Goal: Task Accomplishment & Management: Use online tool/utility

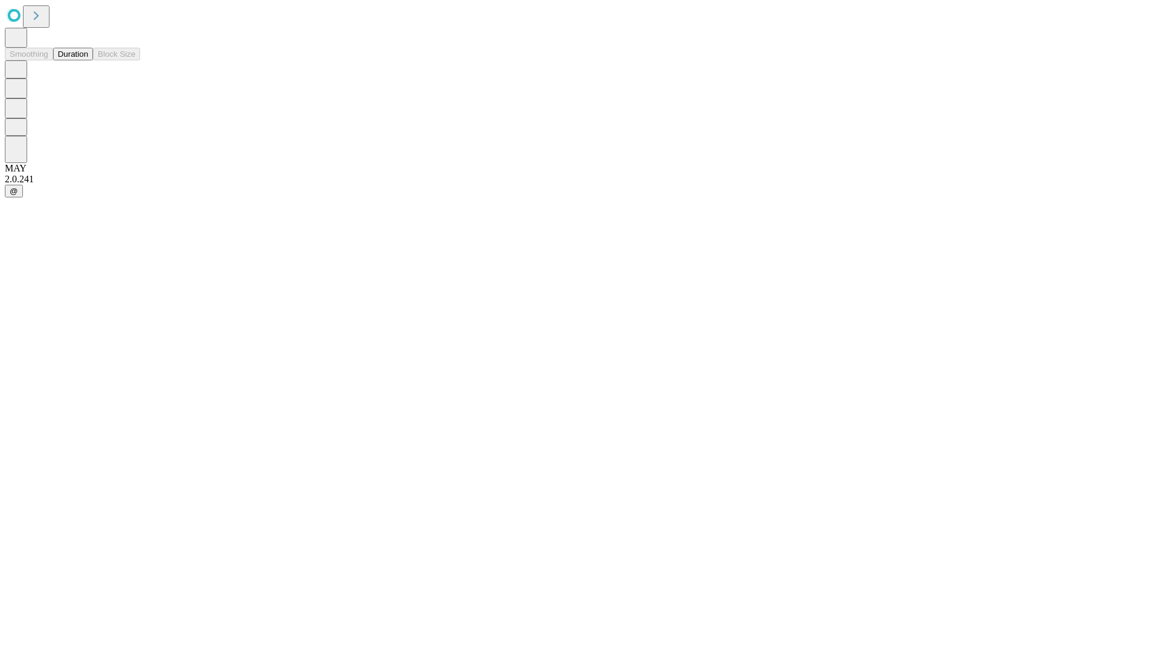
click at [88, 60] on button "Duration" at bounding box center [73, 54] width 40 height 13
click at [135, 281] on input "text" at bounding box center [92, 287] width 86 height 12
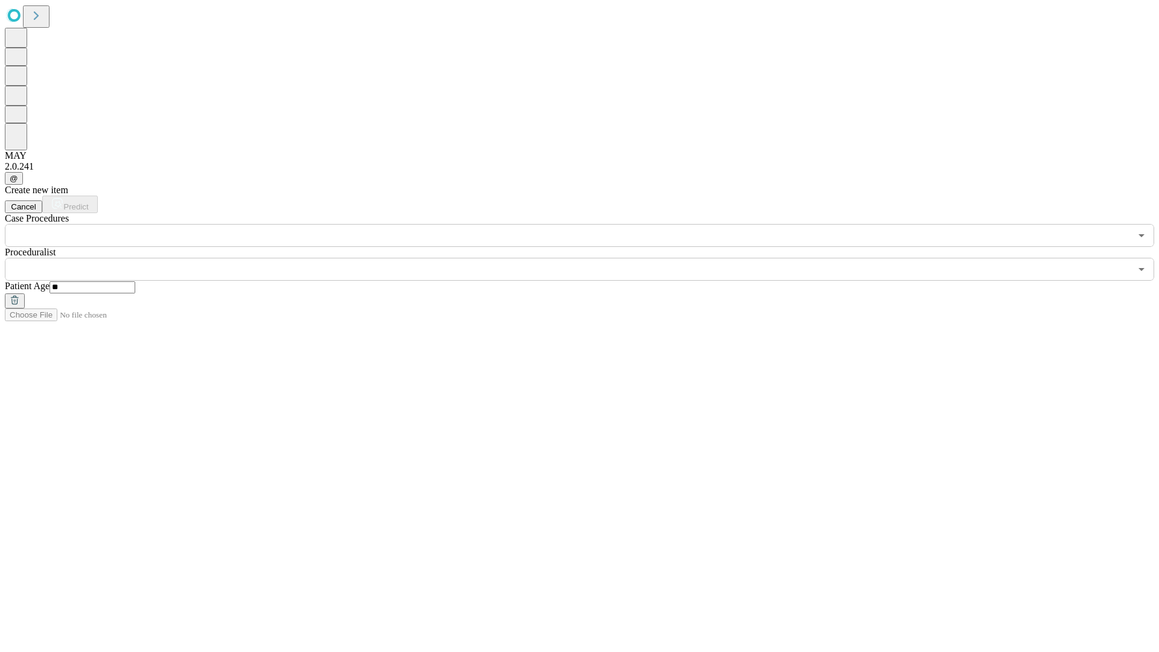
type input "**"
click at [588, 258] on input "text" at bounding box center [568, 269] width 1126 height 23
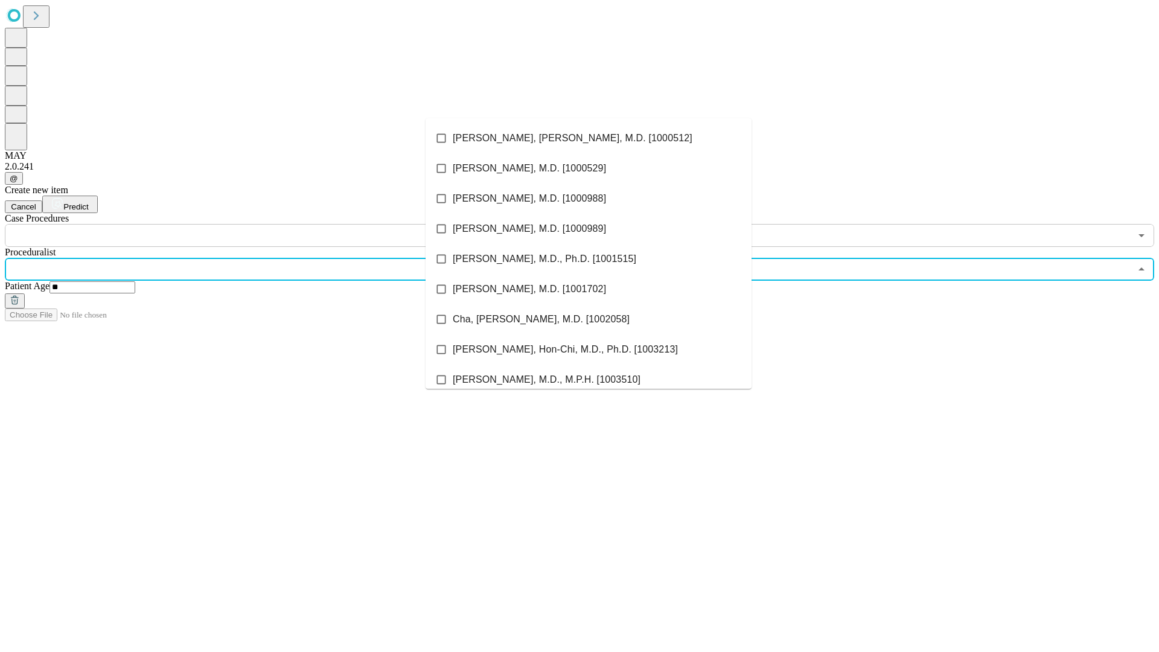
click at [589, 138] on li "[PERSON_NAME], [PERSON_NAME], M.D. [1000512]" at bounding box center [589, 138] width 326 height 30
click at [254, 224] on input "text" at bounding box center [568, 235] width 1126 height 23
